Goal: Information Seeking & Learning: Check status

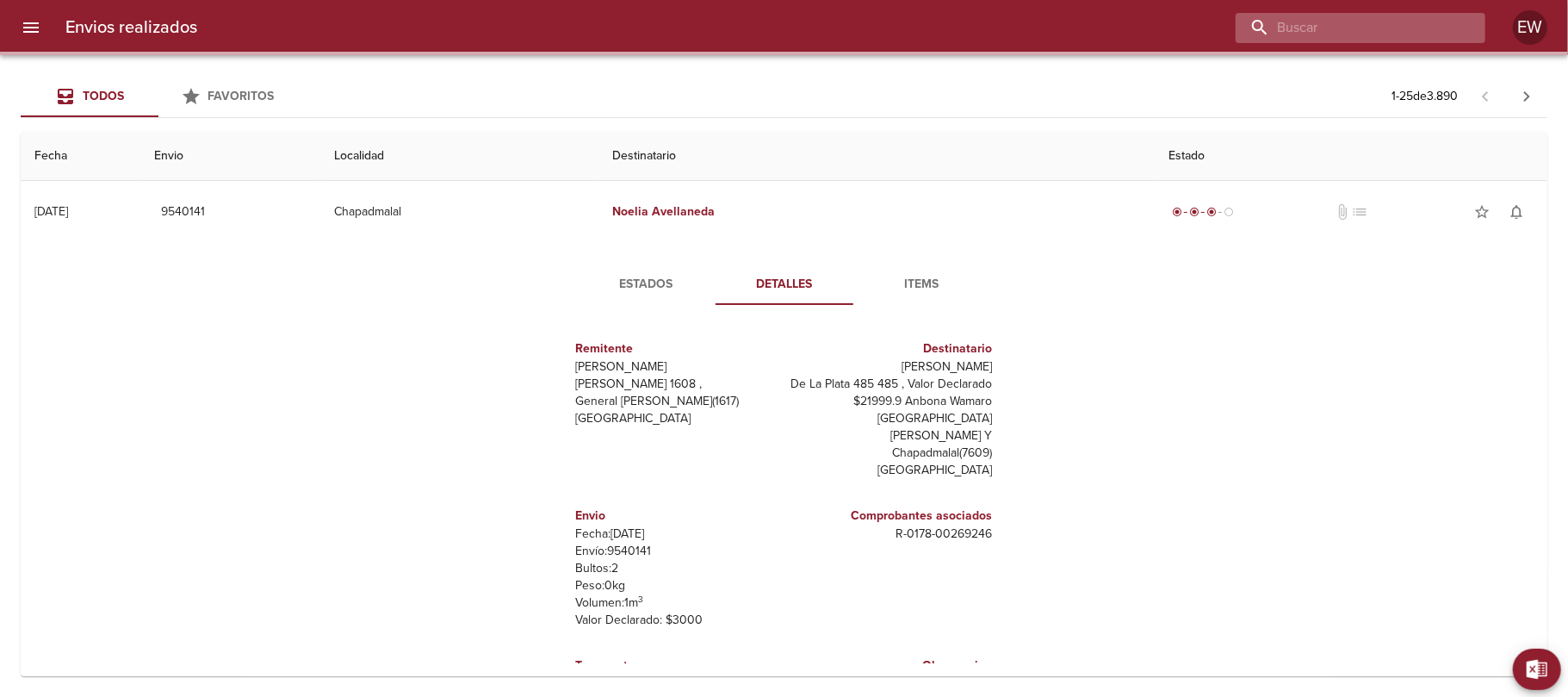
click at [1423, 32] on input "buscar" at bounding box center [1346, 28] width 220 height 30
paste input "[PERSON_NAME]"
type input "[PERSON_NAME]"
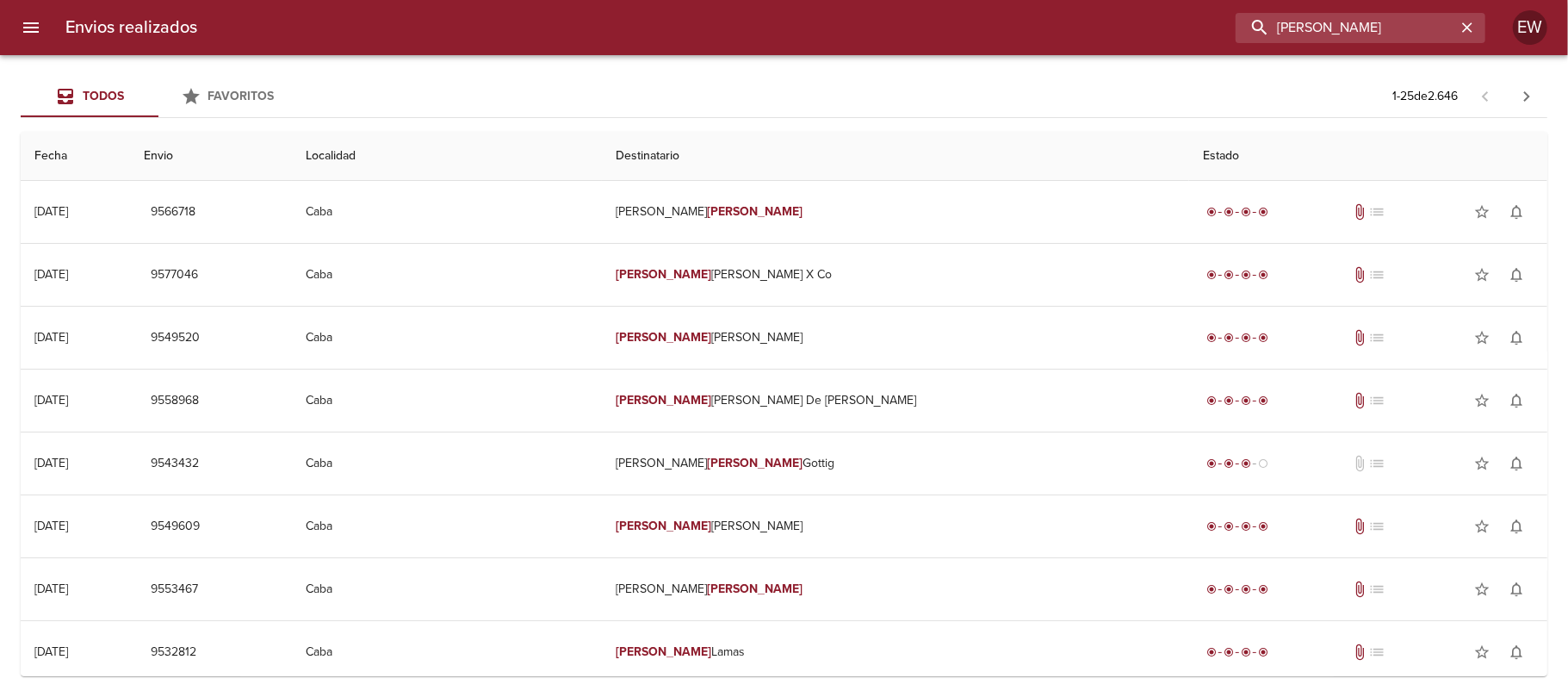
drag, startPoint x: 1441, startPoint y: 31, endPoint x: 1223, endPoint y: 25, distance: 218.1
click at [1223, 25] on div "[PERSON_NAME]" at bounding box center [848, 28] width 1275 height 30
click at [1464, 29] on icon "button" at bounding box center [1467, 27] width 17 height 17
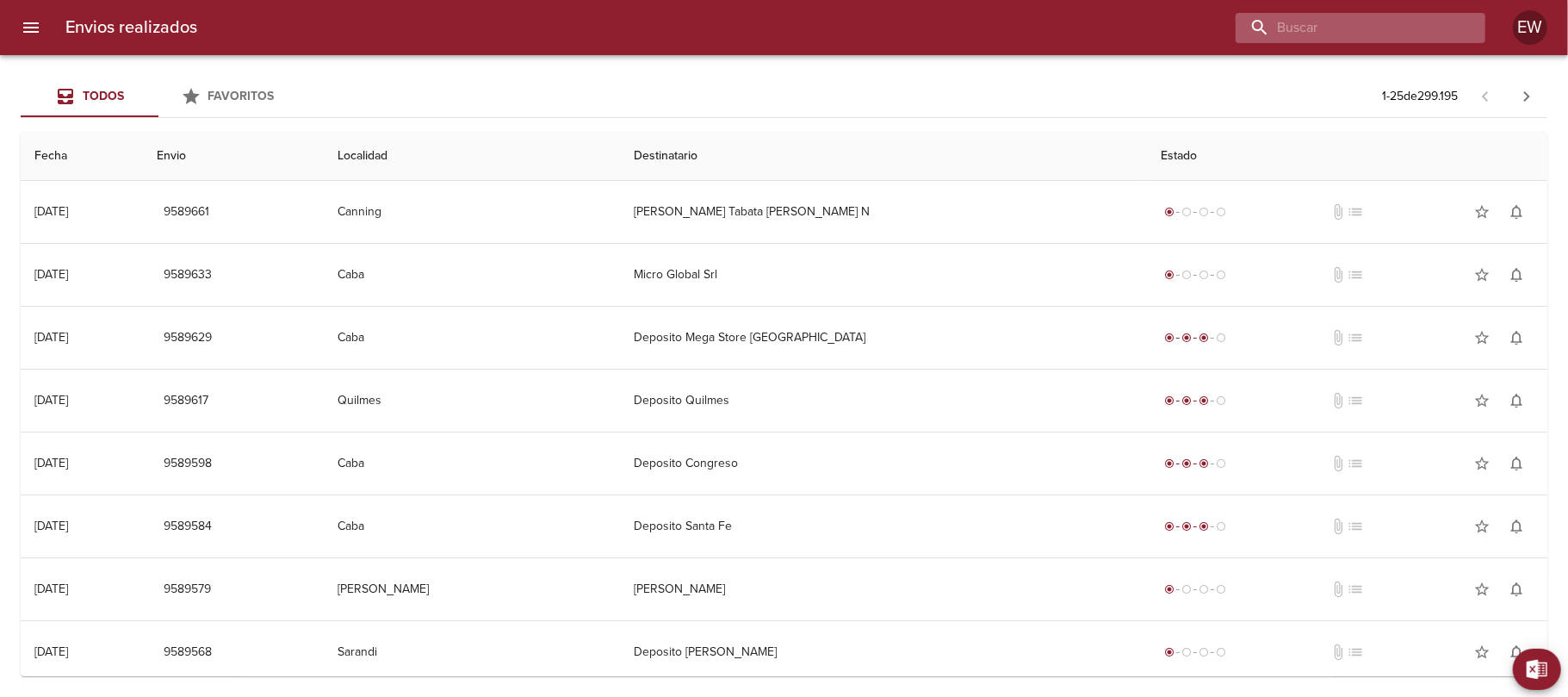
click at [1434, 28] on input "buscar" at bounding box center [1346, 28] width 220 height 30
paste input "[PERSON_NAME]"
type input "[PERSON_NAME]"
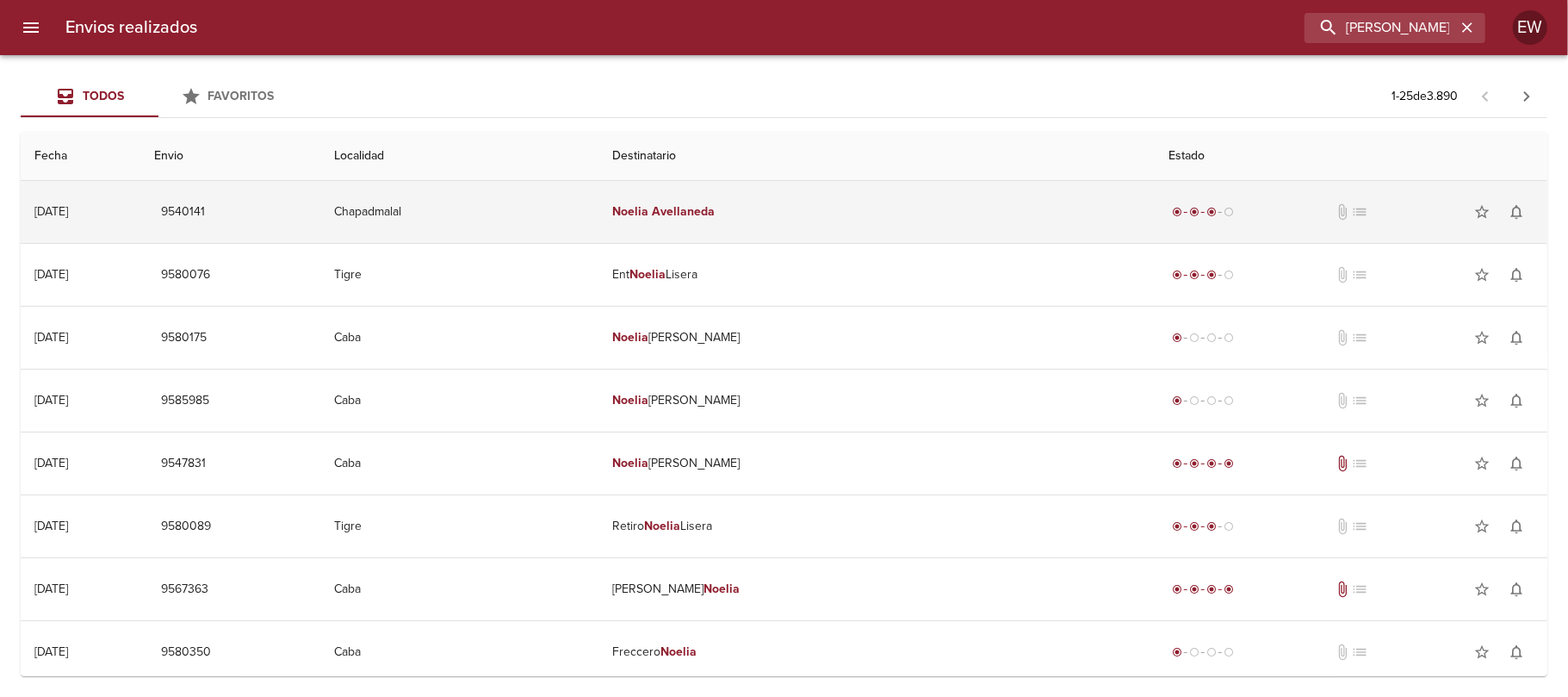
click at [671, 202] on td "[PERSON_NAME]" at bounding box center [878, 212] width 557 height 62
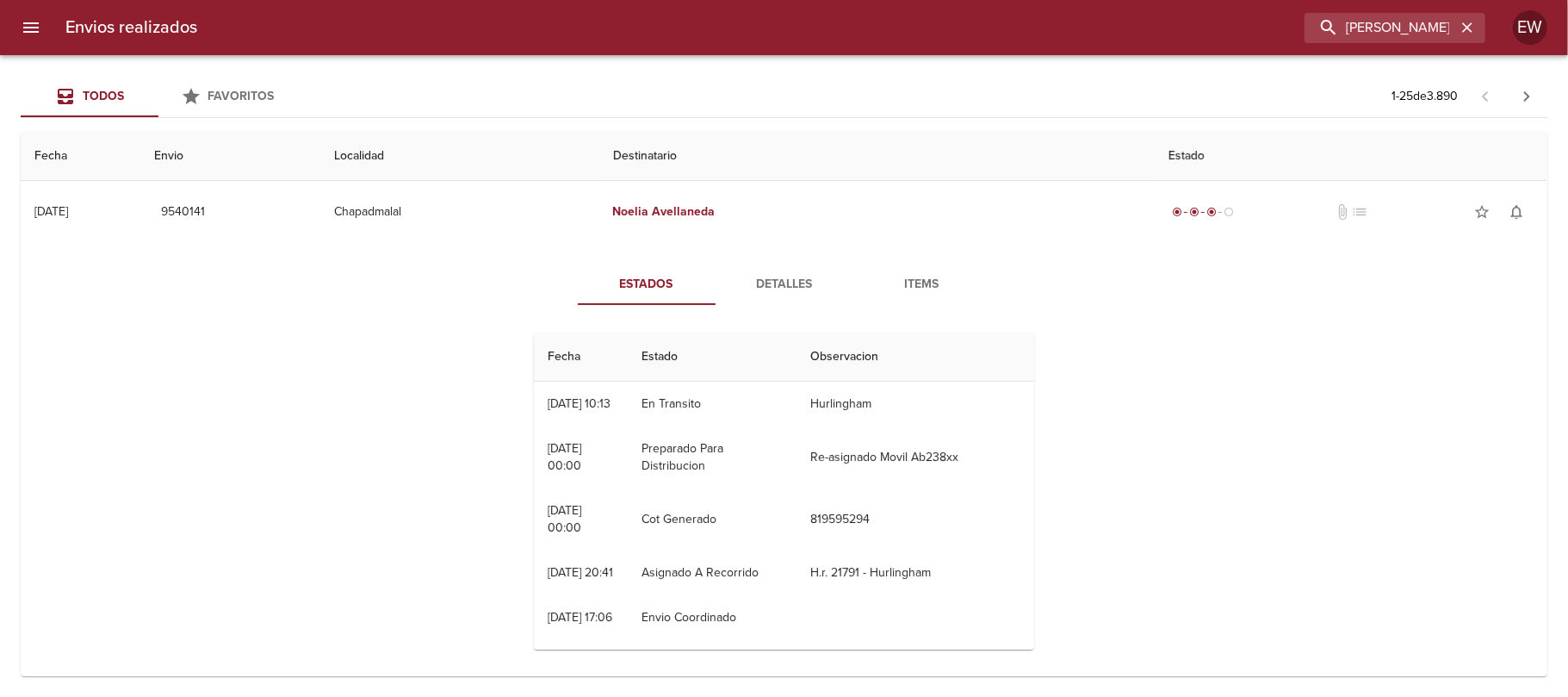
click at [766, 279] on span "Detalles" at bounding box center [784, 284] width 117 height 21
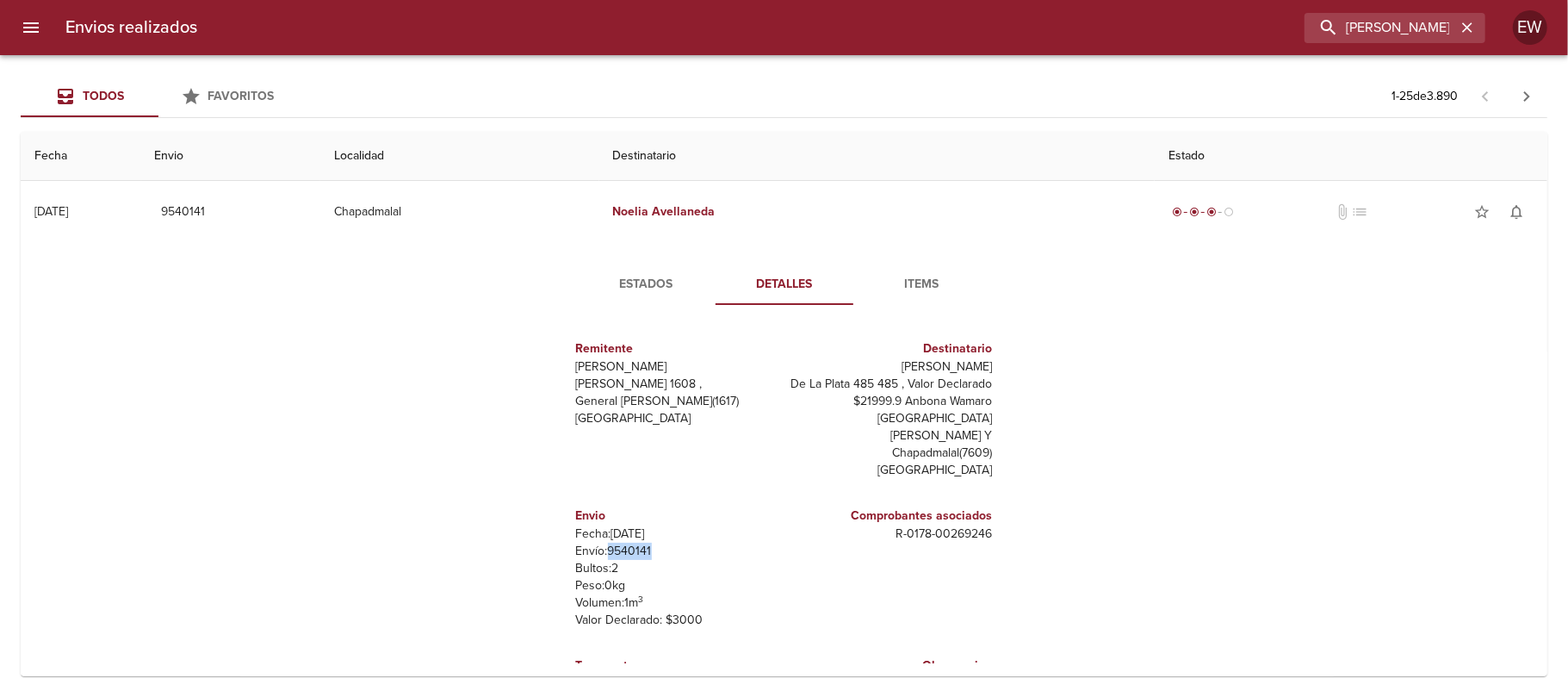
drag, startPoint x: 644, startPoint y: 534, endPoint x: 593, endPoint y: 531, distance: 51.1
click at [593, 543] on p "Envío: 9540141" at bounding box center [677, 551] width 202 height 17
copy p "9540141"
